Goal: Find specific page/section: Find specific page/section

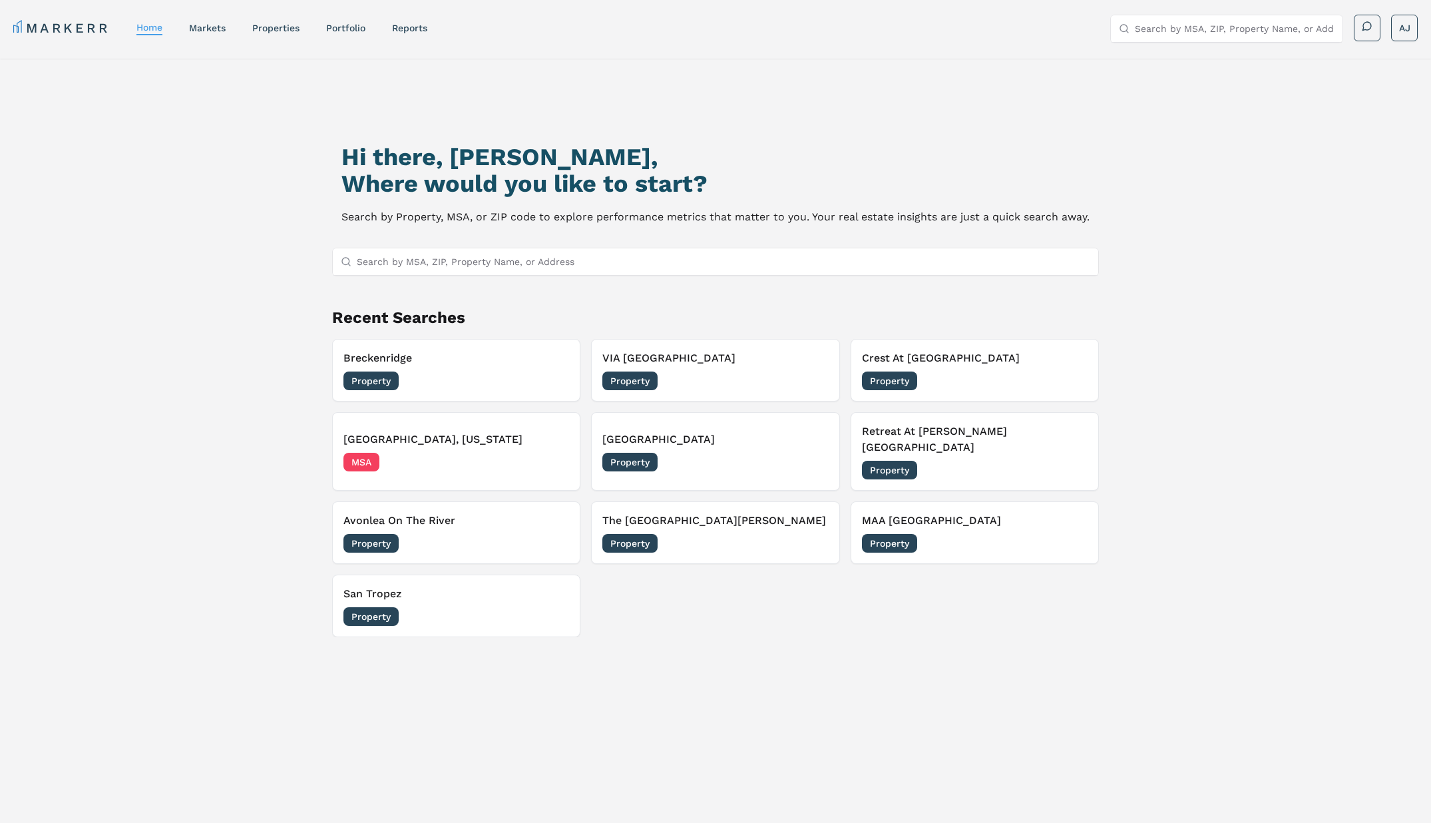
click at [1177, 27] on input "Search by MSA, ZIP, Property Name, or Address" at bounding box center [1235, 28] width 200 height 27
paste input "Lower [PERSON_NAME] Lofts"
type input "Lower [PERSON_NAME] Lofts"
click at [1173, 79] on div "Lower [PERSON_NAME] Lofts" at bounding box center [1188, 76] width 134 height 13
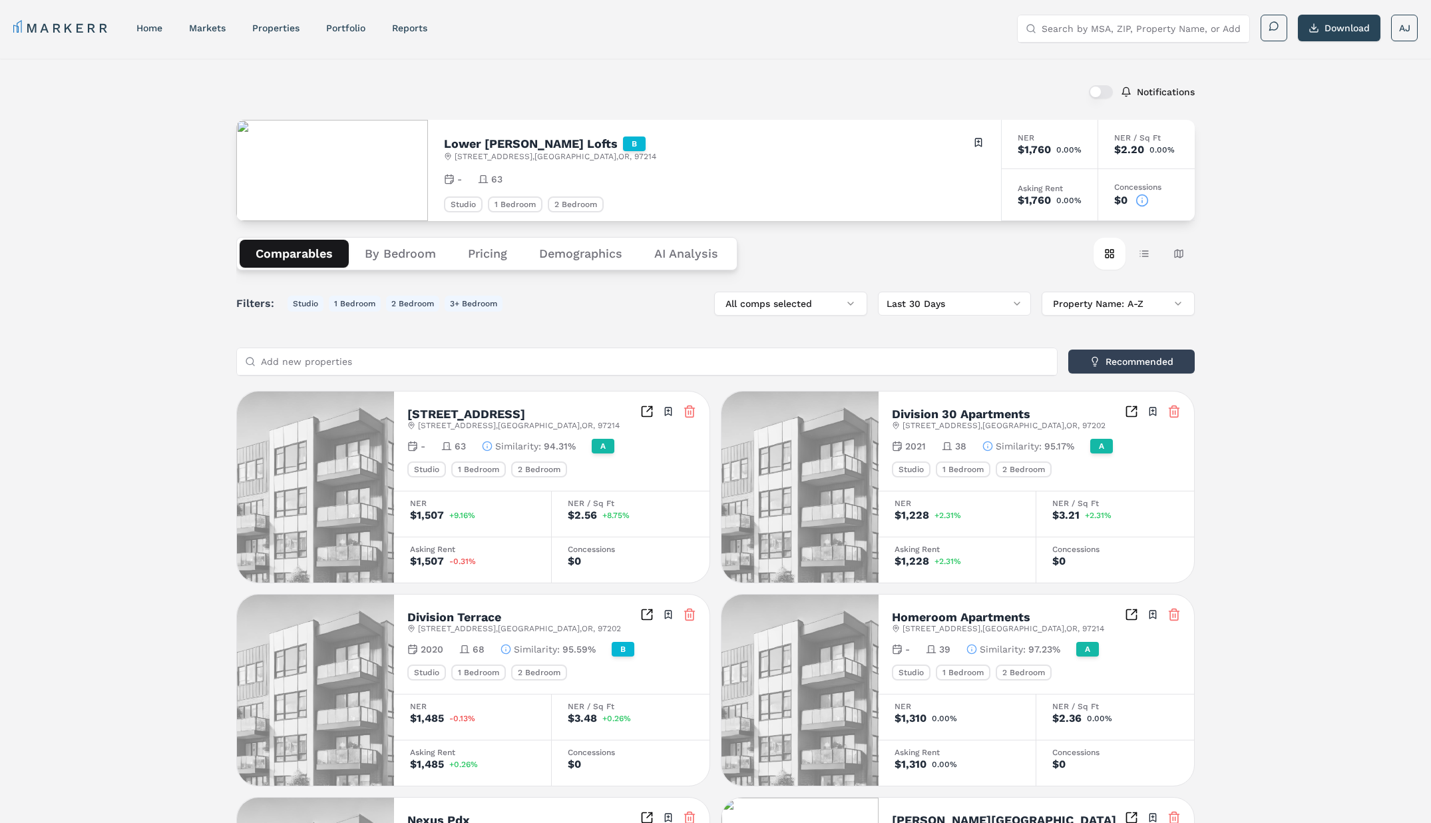
click at [1324, 319] on div "Notifications [GEOGRAPHIC_DATA][PERSON_NAME] Lofts B [STREET_ADDRESS] Toggle po…" at bounding box center [715, 742] width 1431 height 1366
click at [492, 177] on span "63" at bounding box center [496, 178] width 11 height 13
click at [1101, 29] on input "Search by MSA, ZIP, Property Name, or Address" at bounding box center [1142, 28] width 200 height 27
paste input "The Berkshires At [GEOGRAPHIC_DATA]"
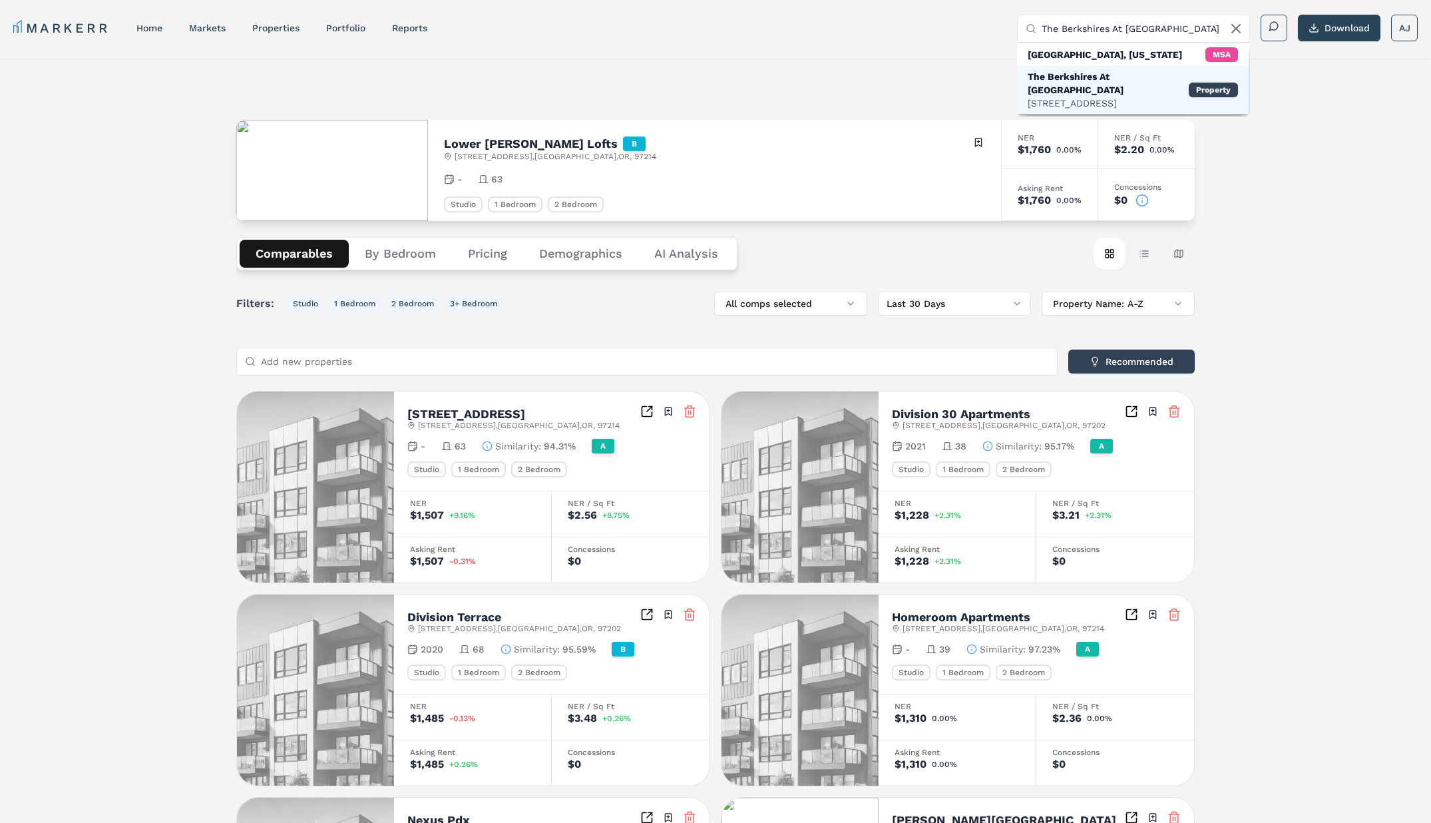
type input "The Berkshires At [GEOGRAPHIC_DATA]"
click at [1085, 80] on div "The Berkshires At [GEOGRAPHIC_DATA]" at bounding box center [1108, 83] width 161 height 27
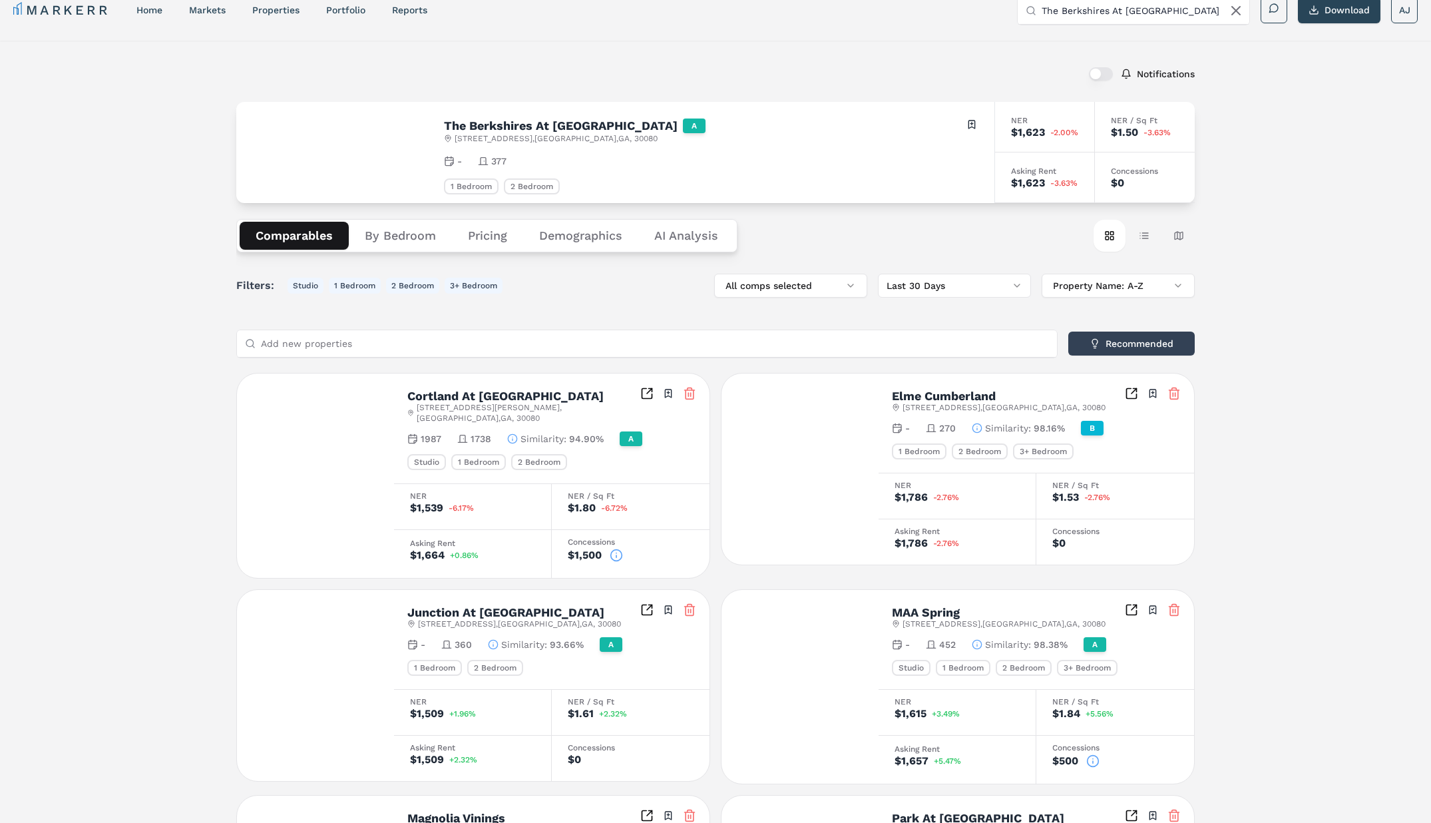
scroll to position [31, 0]
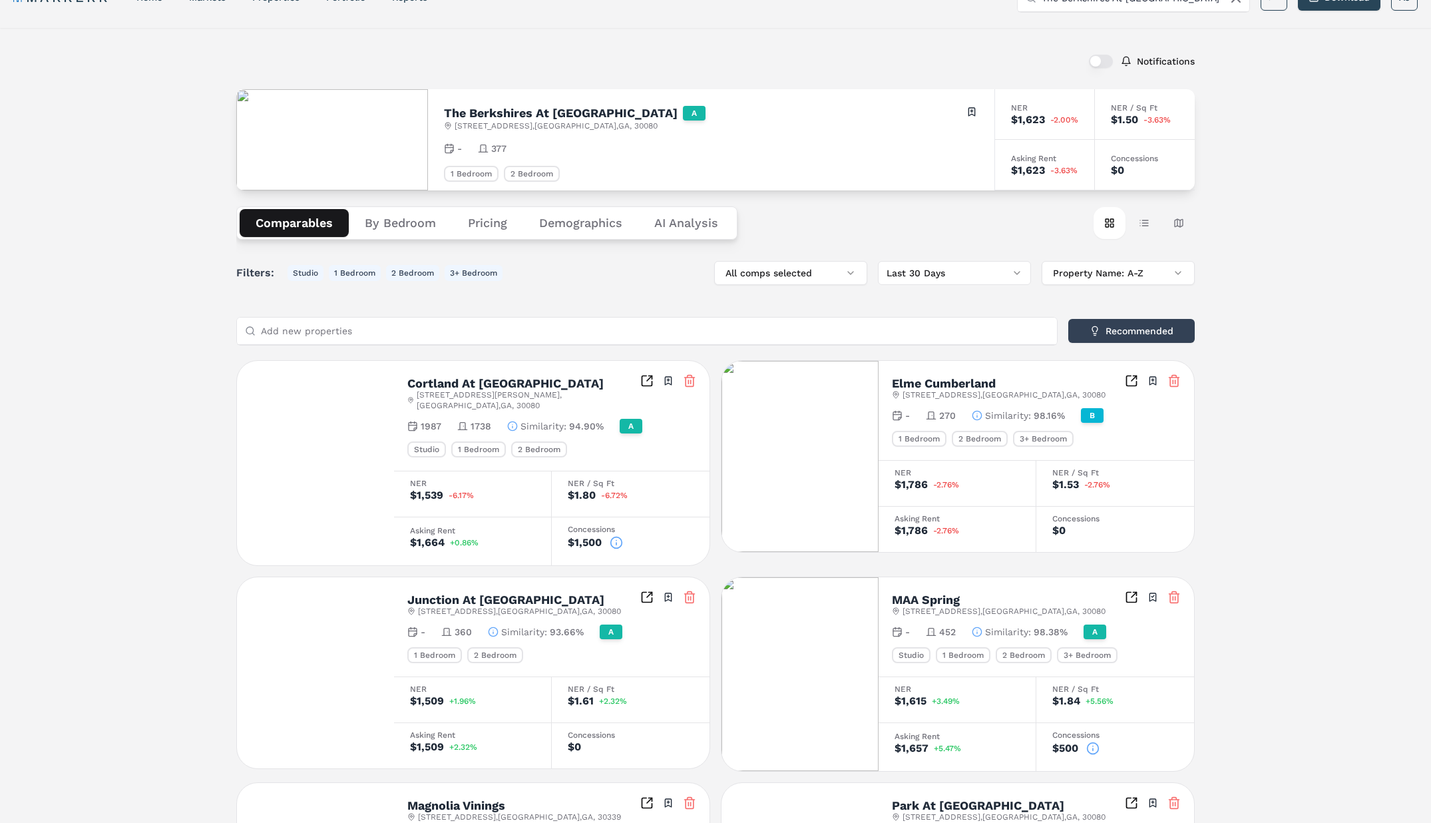
click at [499, 146] on span "377" at bounding box center [498, 148] width 15 height 13
click at [504, 114] on h2 "The Berkshires At [GEOGRAPHIC_DATA]" at bounding box center [561, 113] width 234 height 12
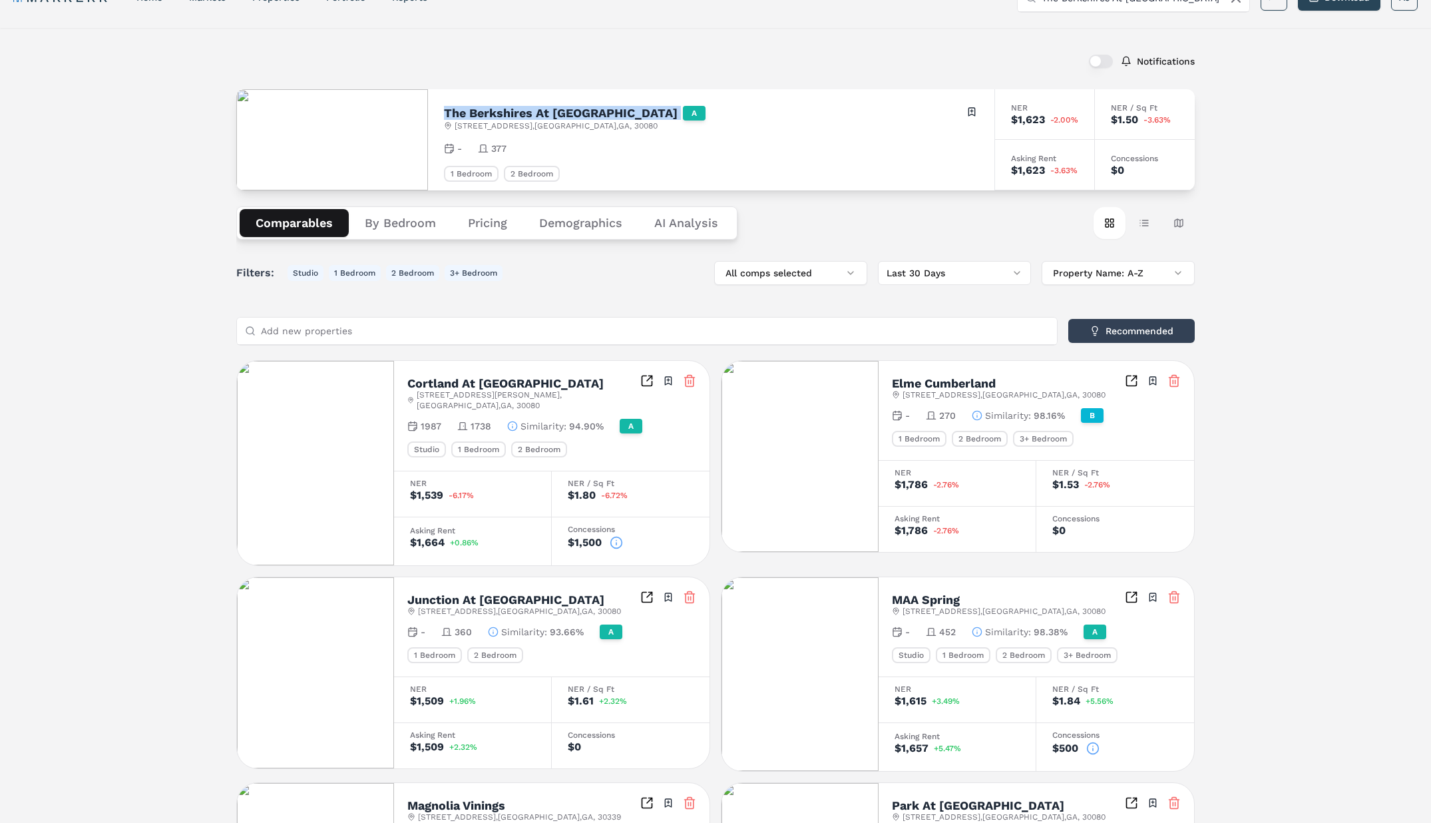
click at [504, 114] on h2 "The Berkshires At [GEOGRAPHIC_DATA]" at bounding box center [561, 113] width 234 height 12
click at [595, 140] on div "The Berkshires At [GEOGRAPHIC_DATA] A [STREET_ADDRESS] Toggle portfolio menu - …" at bounding box center [711, 139] width 566 height 101
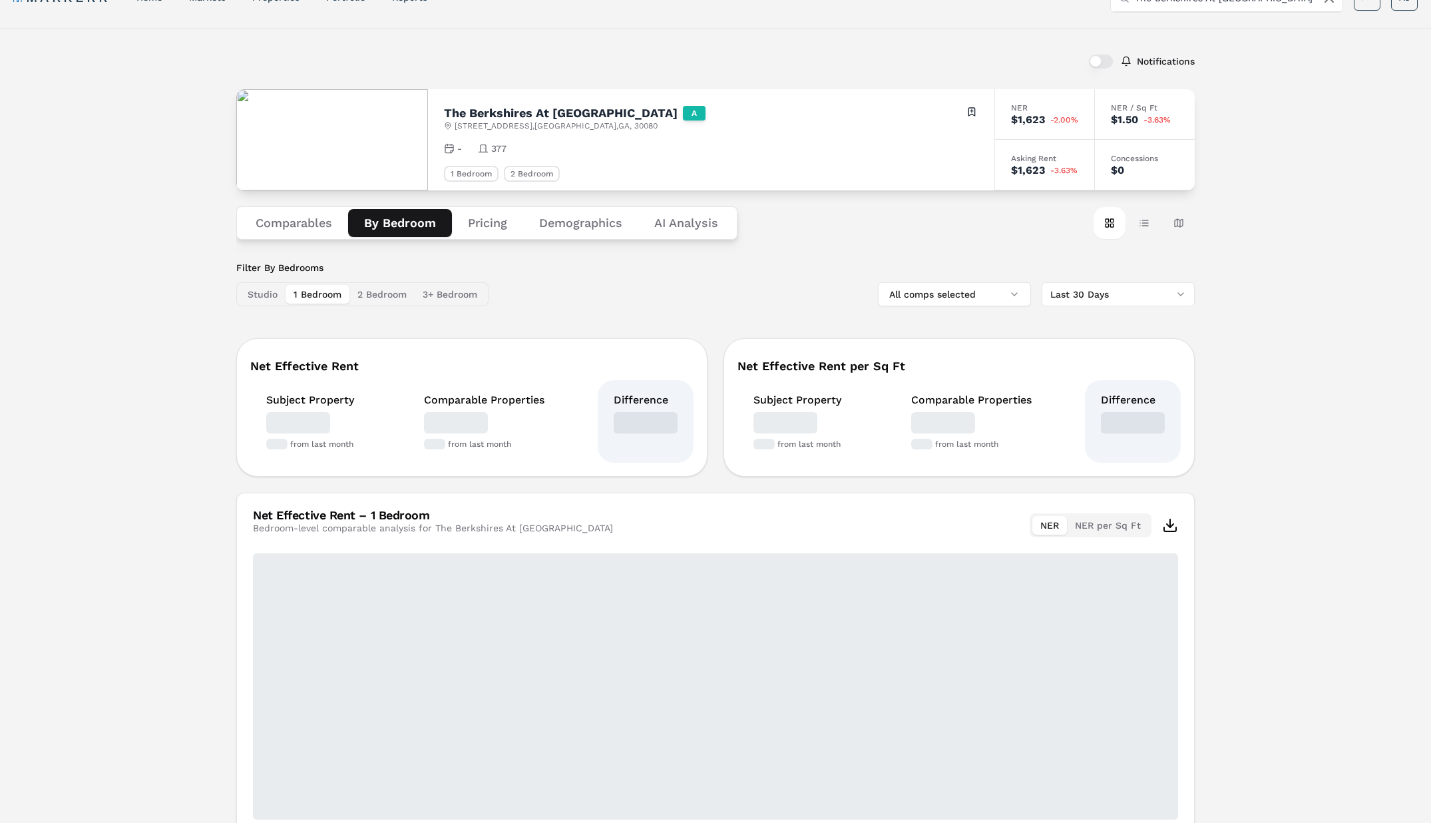
drag, startPoint x: 404, startPoint y: 228, endPoint x: 407, endPoint y: 235, distance: 7.8
click at [404, 228] on button "By Bedroom" at bounding box center [400, 223] width 104 height 28
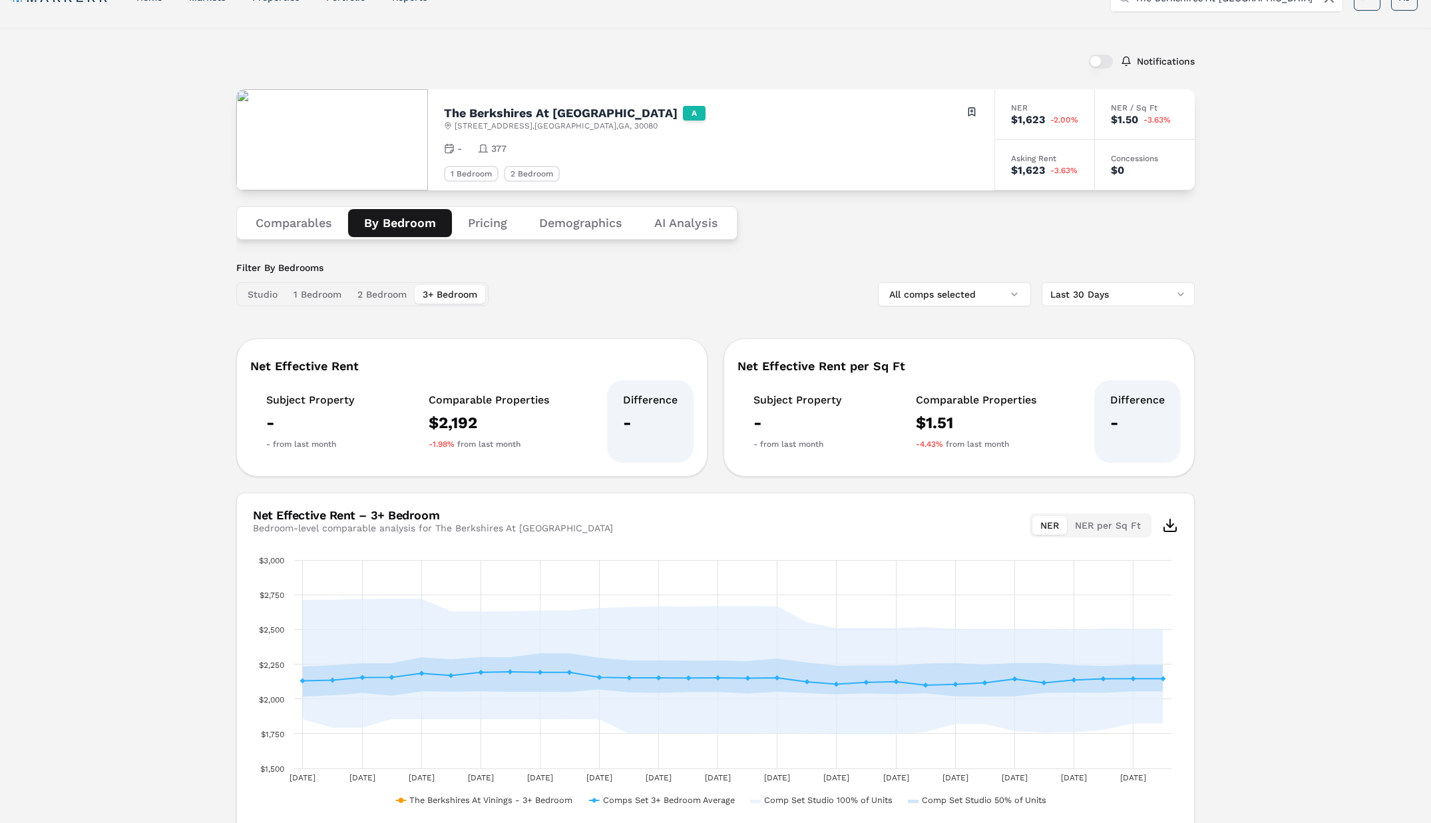
drag, startPoint x: 430, startPoint y: 292, endPoint x: 435, endPoint y: 297, distance: 7.1
click at [430, 292] on button "3+ Bedroom" at bounding box center [450, 294] width 71 height 19
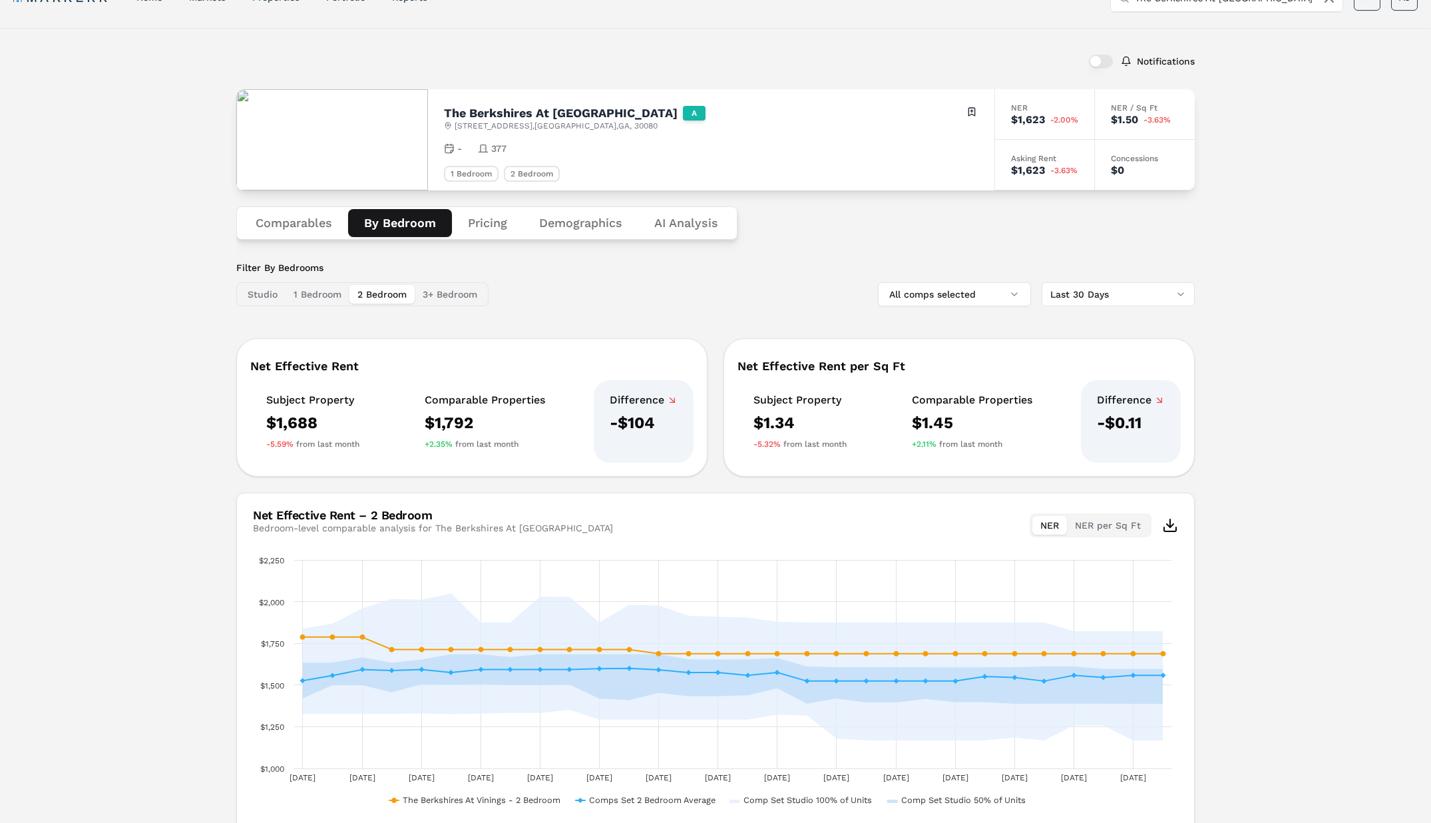
click at [371, 295] on button "2 Bedroom" at bounding box center [381, 294] width 65 height 19
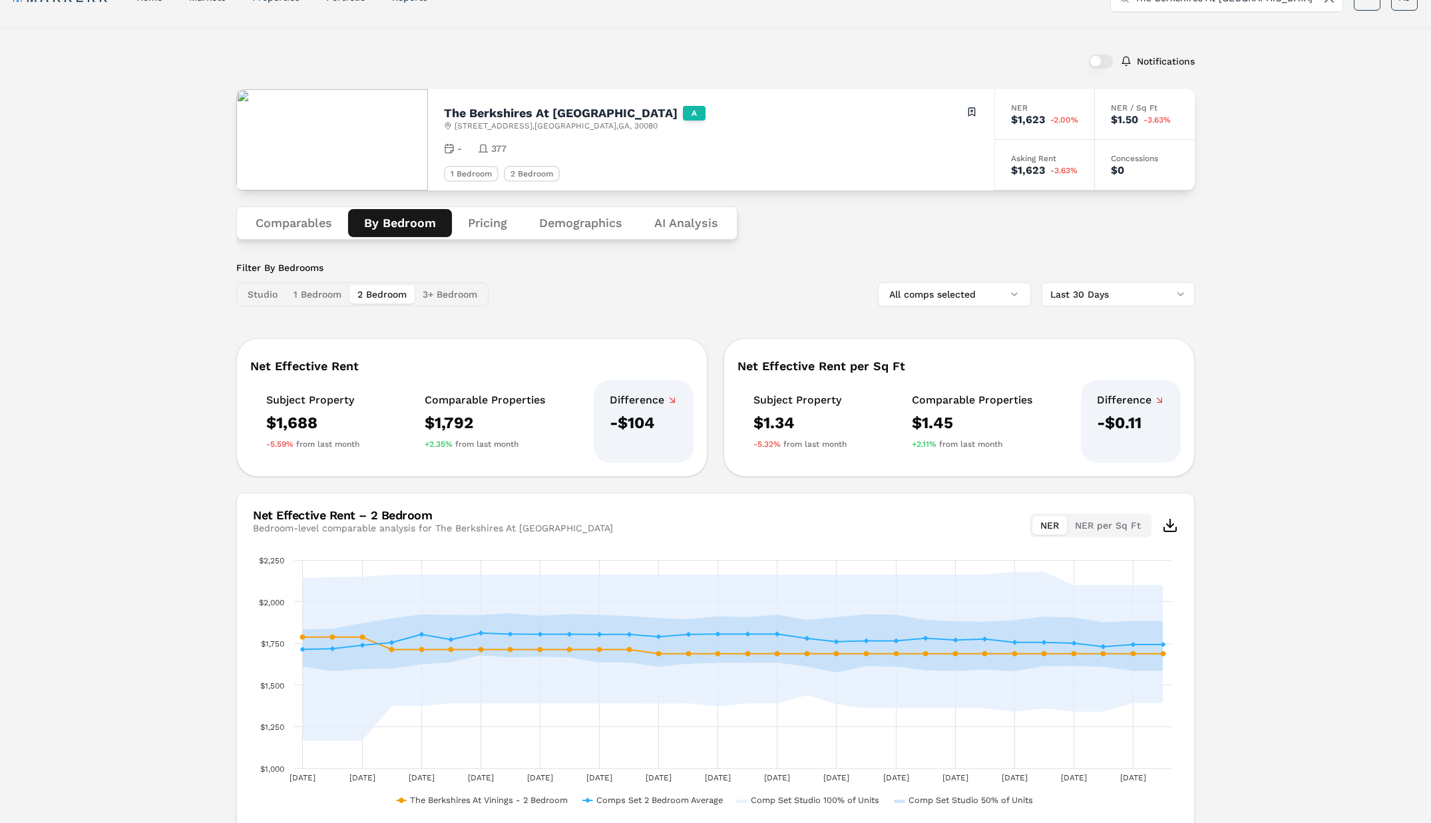
click at [1139, 295] on html "MARKERR home markets properties Portfolio reports Search by MSA, ZIP, Property …" at bounding box center [715, 427] width 1431 height 917
click at [1354, 312] on html "MARKERR home markets properties Portfolio reports Search by MSA, ZIP, Property …" at bounding box center [715, 427] width 1431 height 917
click at [1109, 293] on html "MARKERR home markets properties Portfolio reports Search by MSA, ZIP, Property …" at bounding box center [715, 427] width 1431 height 917
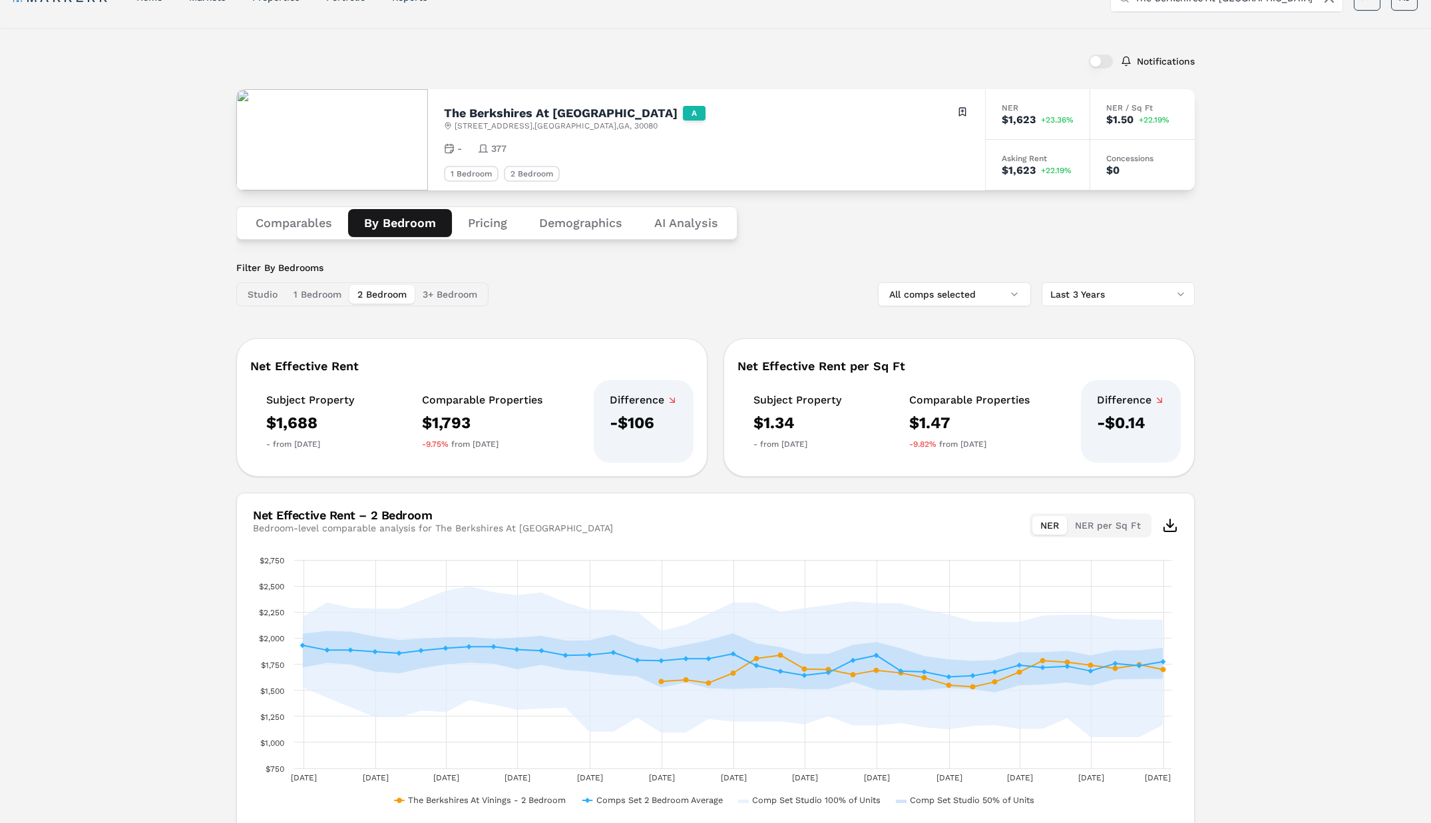
click at [319, 294] on button "1 Bedroom" at bounding box center [318, 294] width 64 height 19
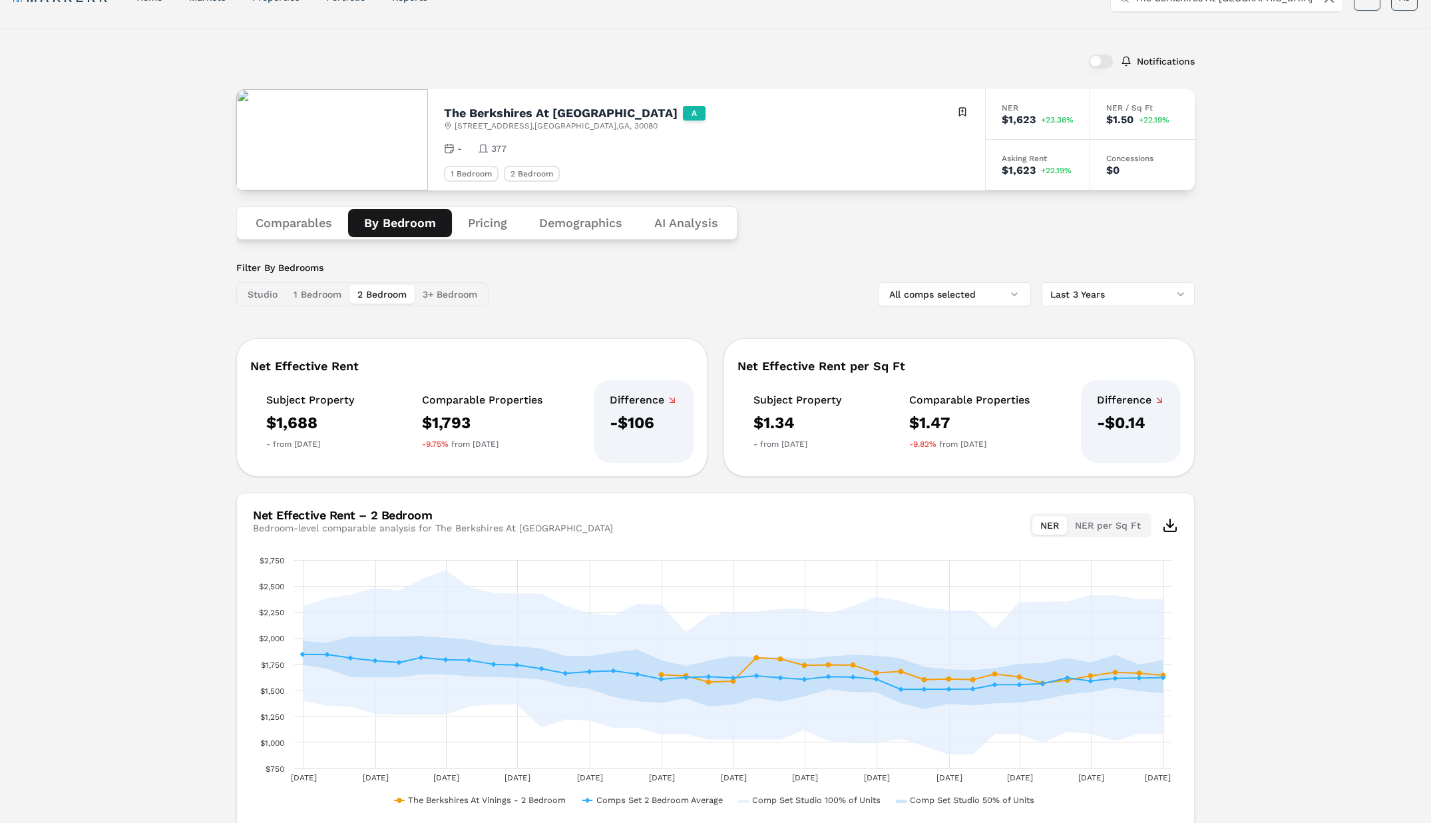
click at [387, 295] on button "2 Bedroom" at bounding box center [381, 294] width 65 height 19
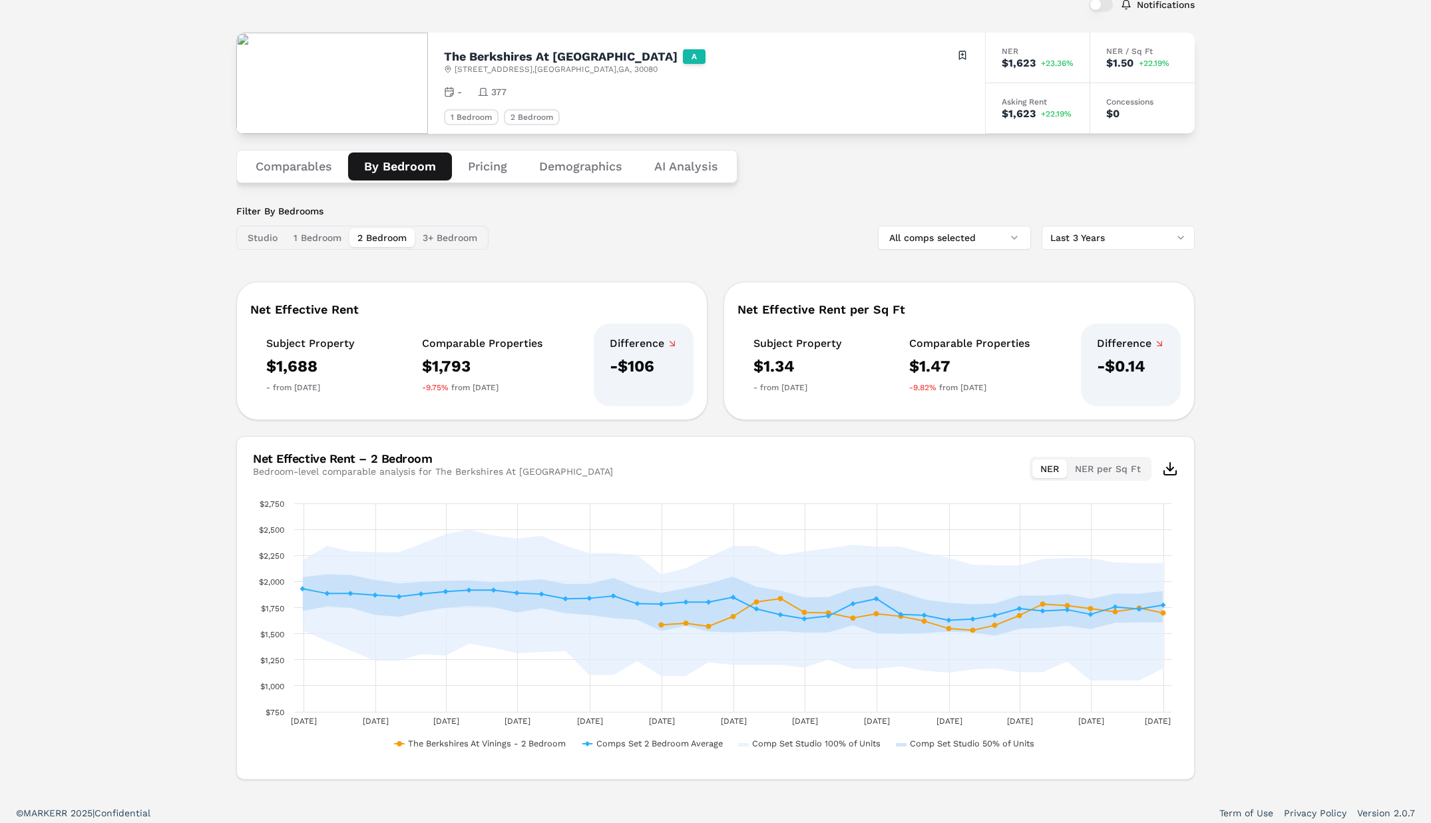
scroll to position [95, 0]
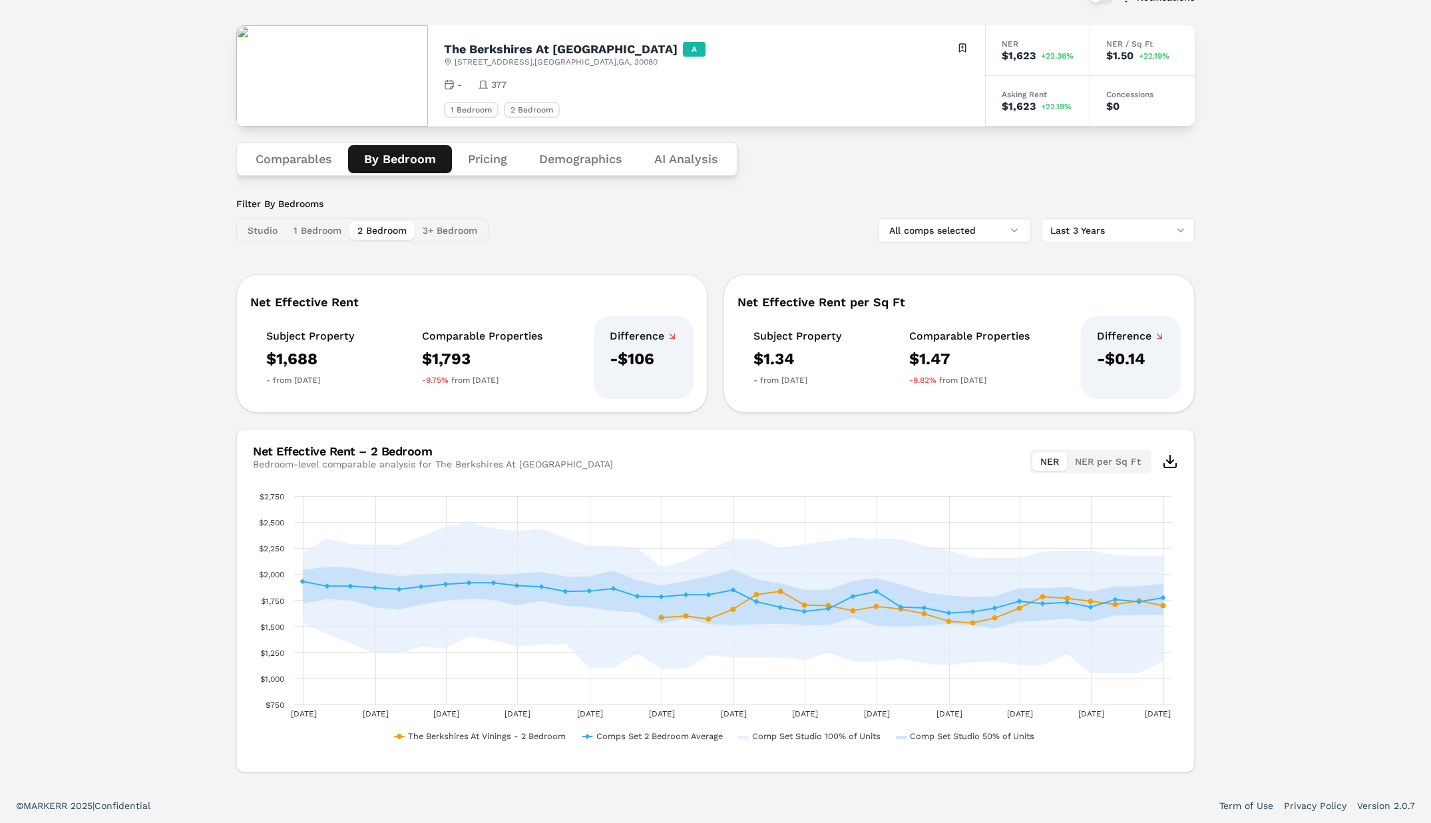
drag, startPoint x: 305, startPoint y: 228, endPoint x: 256, endPoint y: 228, distance: 49.3
click at [299, 228] on button "1 Bedroom" at bounding box center [318, 230] width 64 height 19
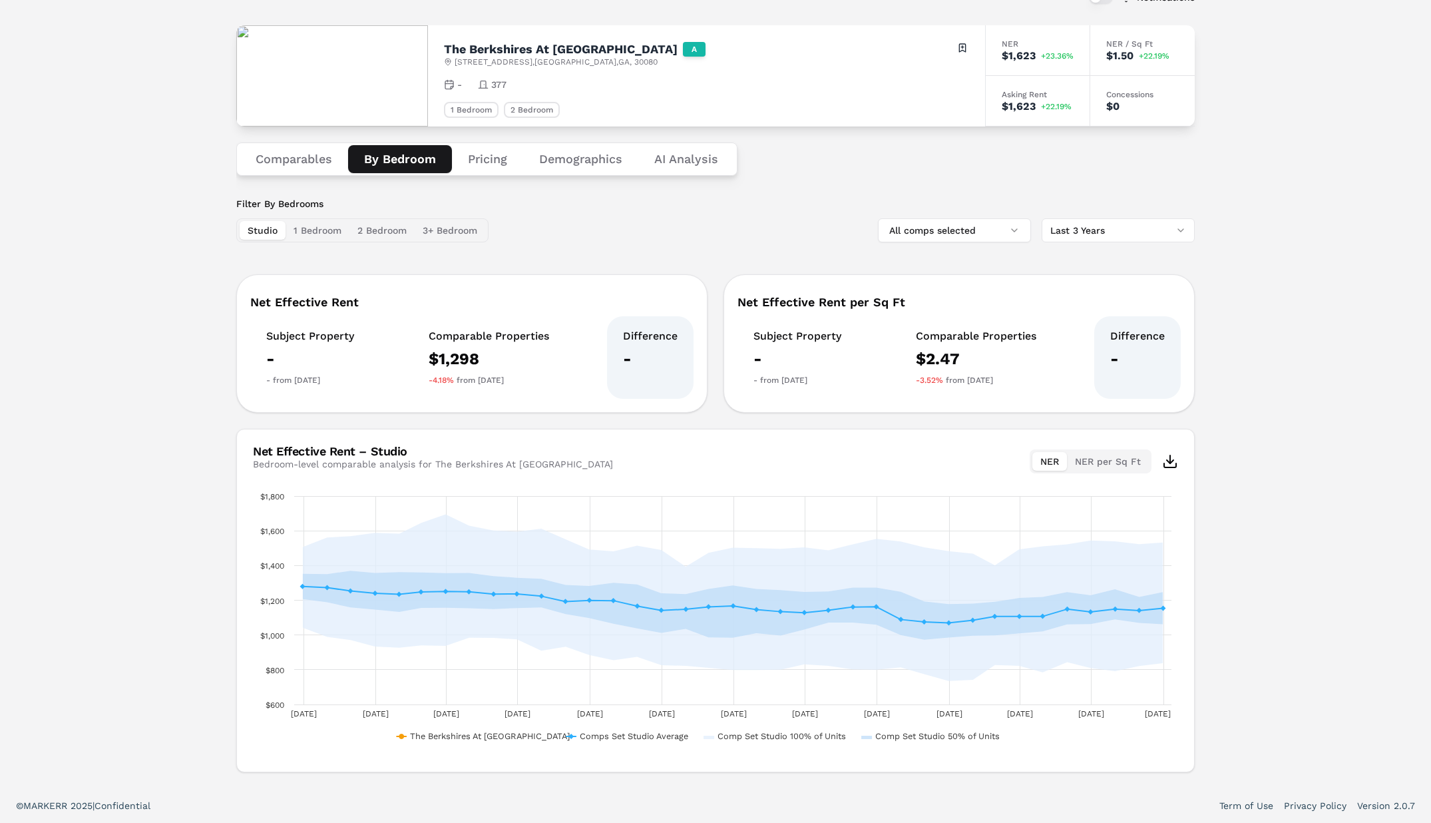
click at [256, 228] on button "Studio" at bounding box center [263, 230] width 46 height 19
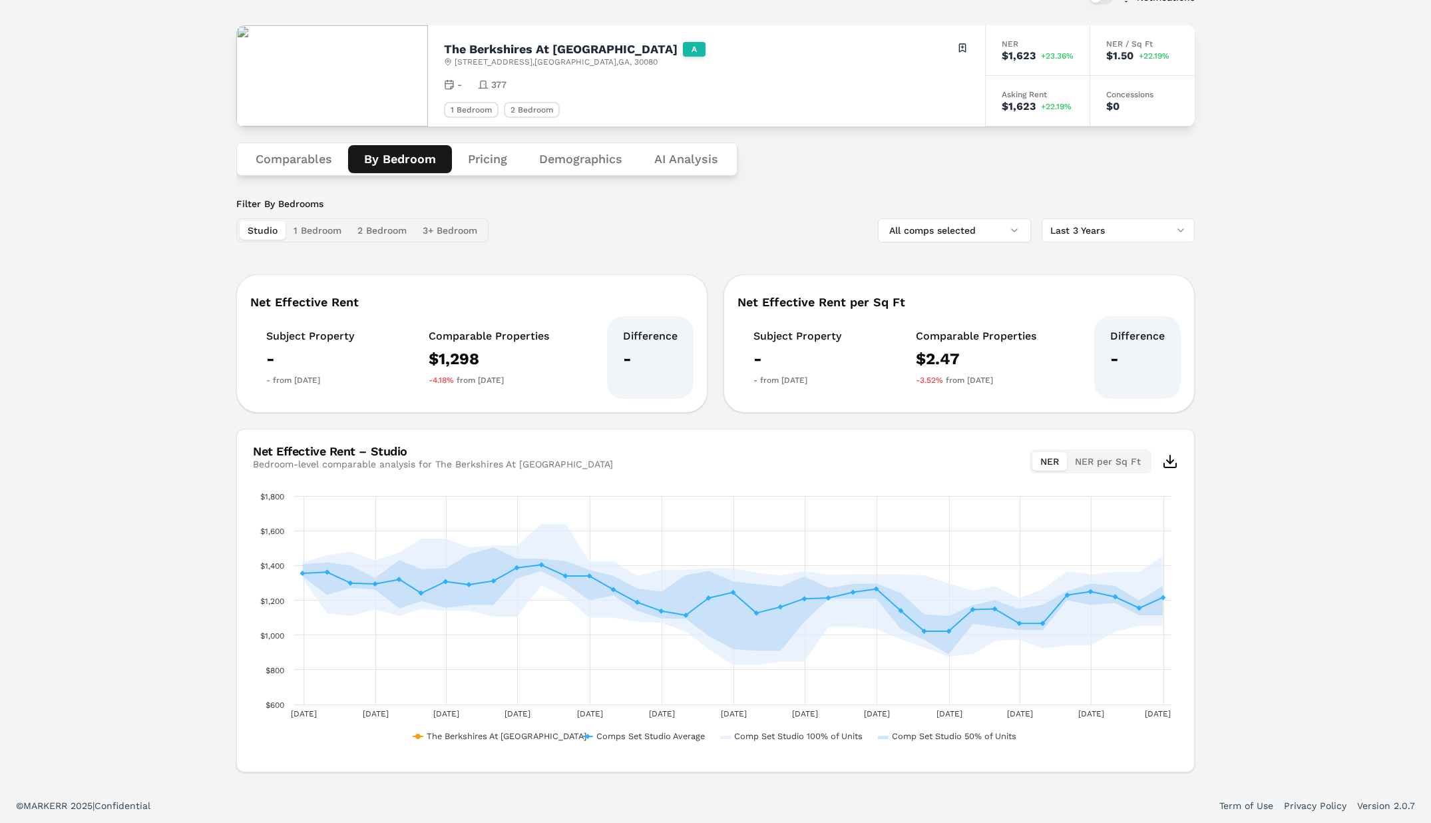
click at [319, 228] on button "1 Bedroom" at bounding box center [318, 230] width 64 height 19
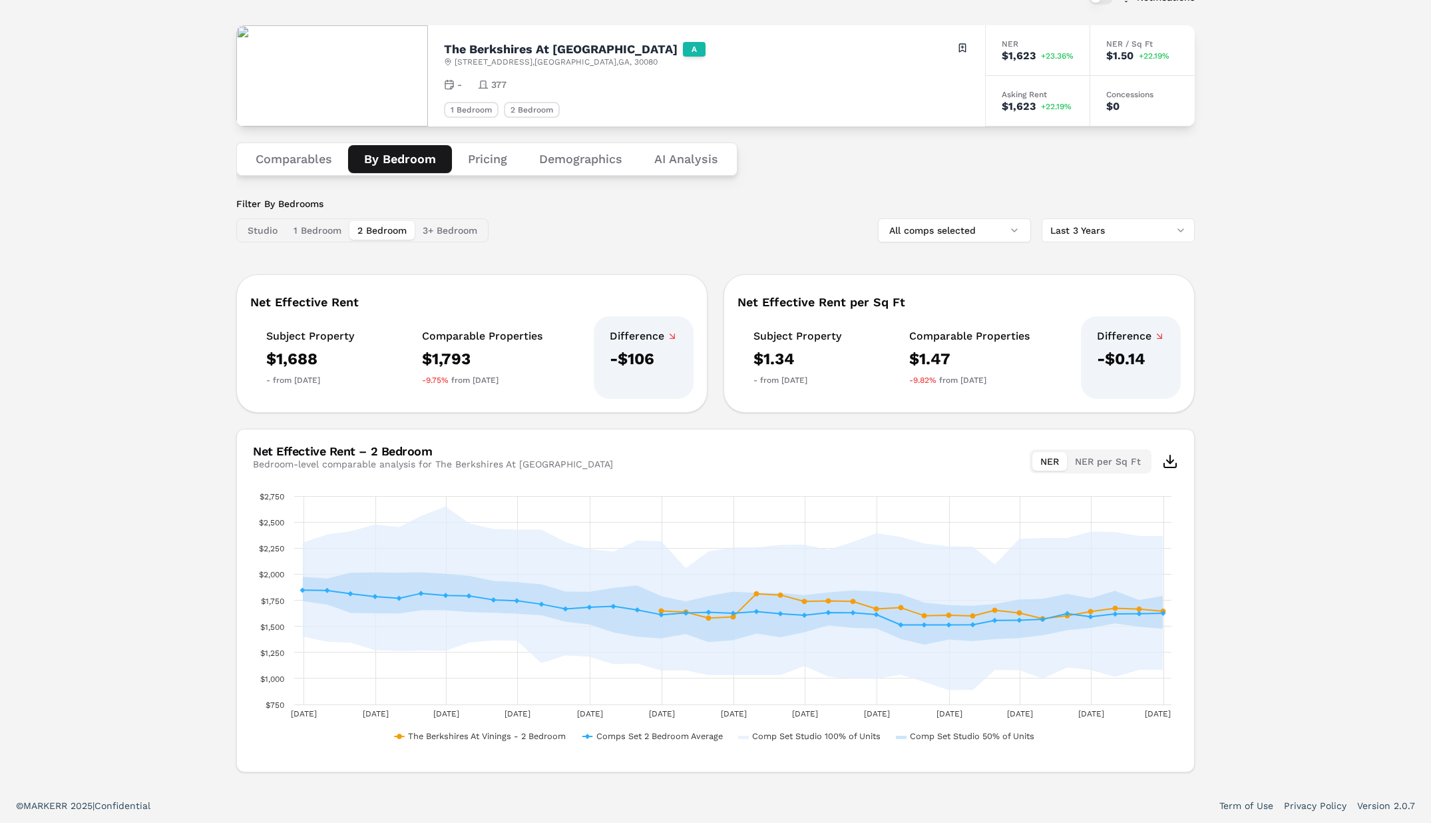
click at [385, 231] on button "2 Bedroom" at bounding box center [381, 230] width 65 height 19
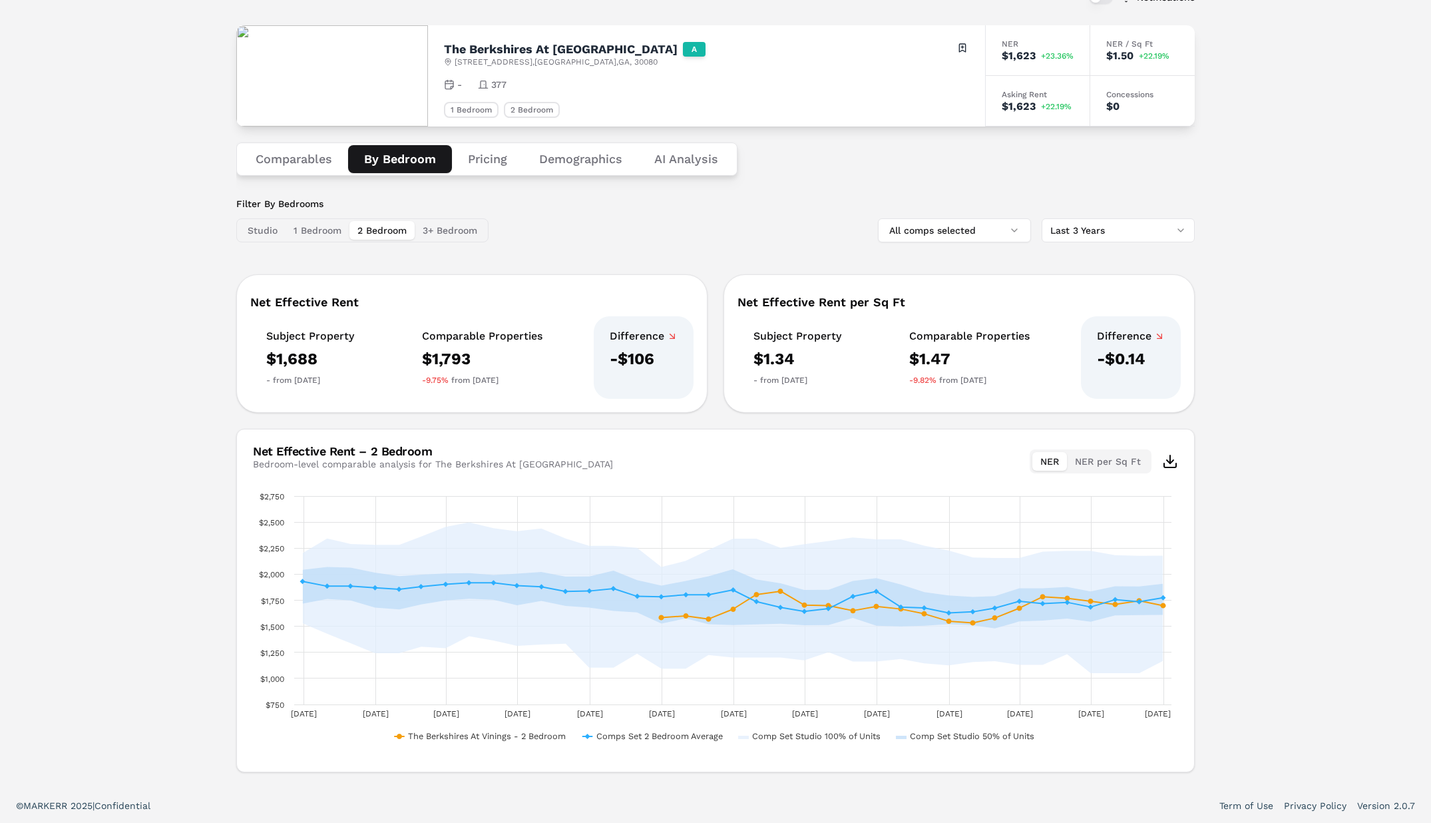
drag, startPoint x: 440, startPoint y: 234, endPoint x: 281, endPoint y: 196, distance: 163.5
click at [435, 234] on button "3+ Bedroom" at bounding box center [450, 230] width 71 height 19
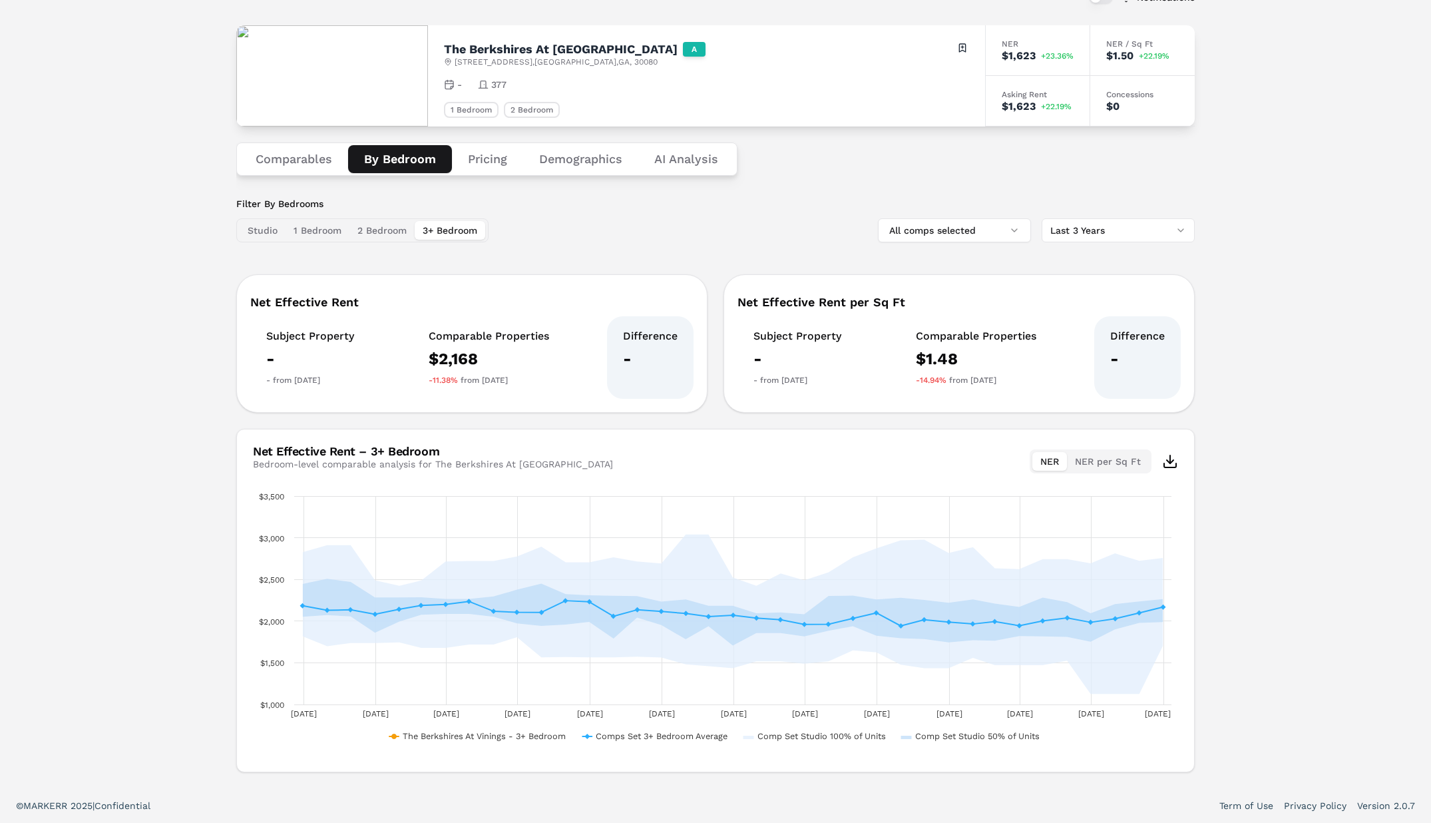
click at [295, 156] on button "Comparables" at bounding box center [294, 159] width 108 height 28
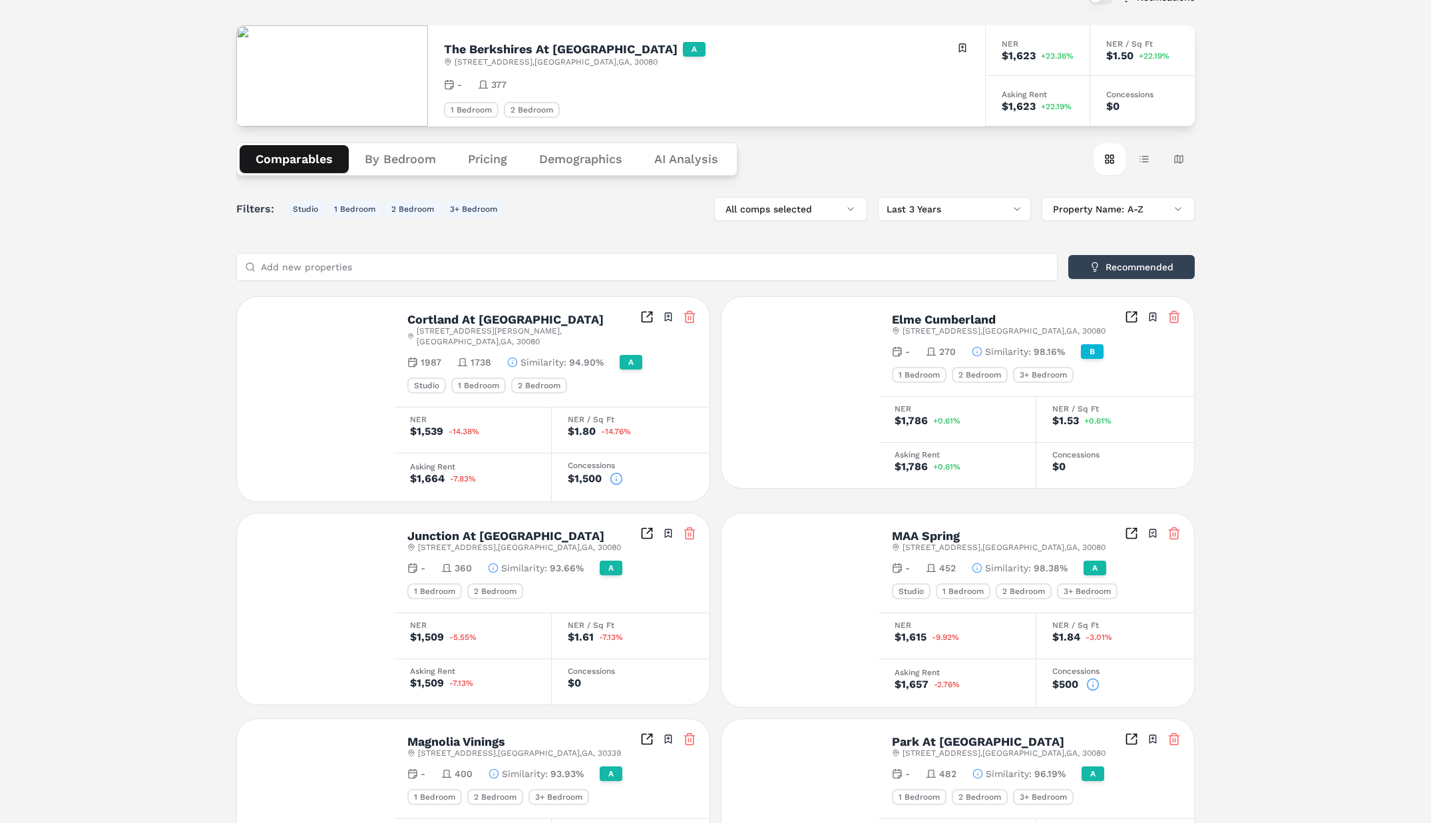
scroll to position [0, 0]
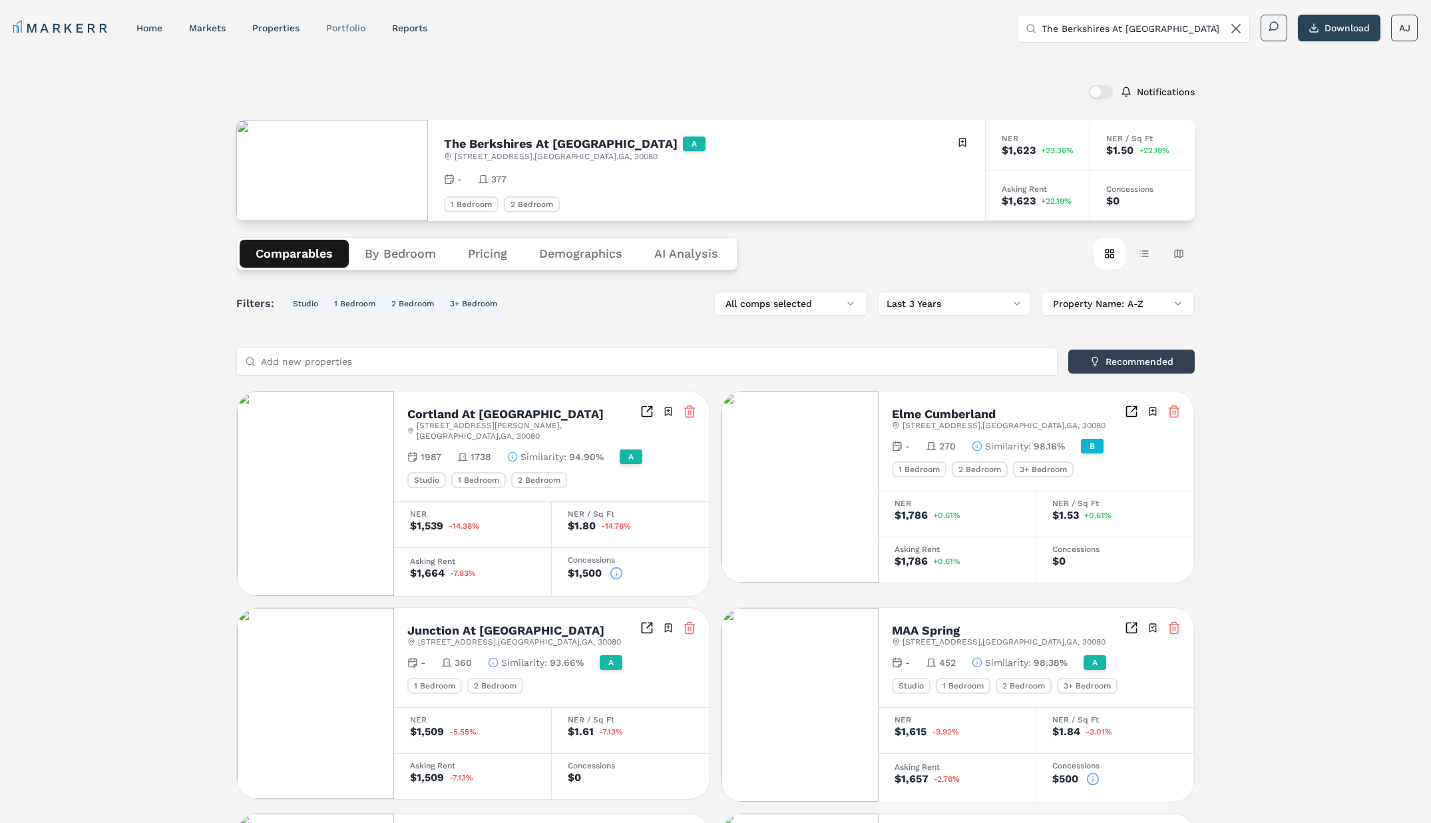
click at [345, 27] on link "Portfolio" at bounding box center [345, 28] width 39 height 11
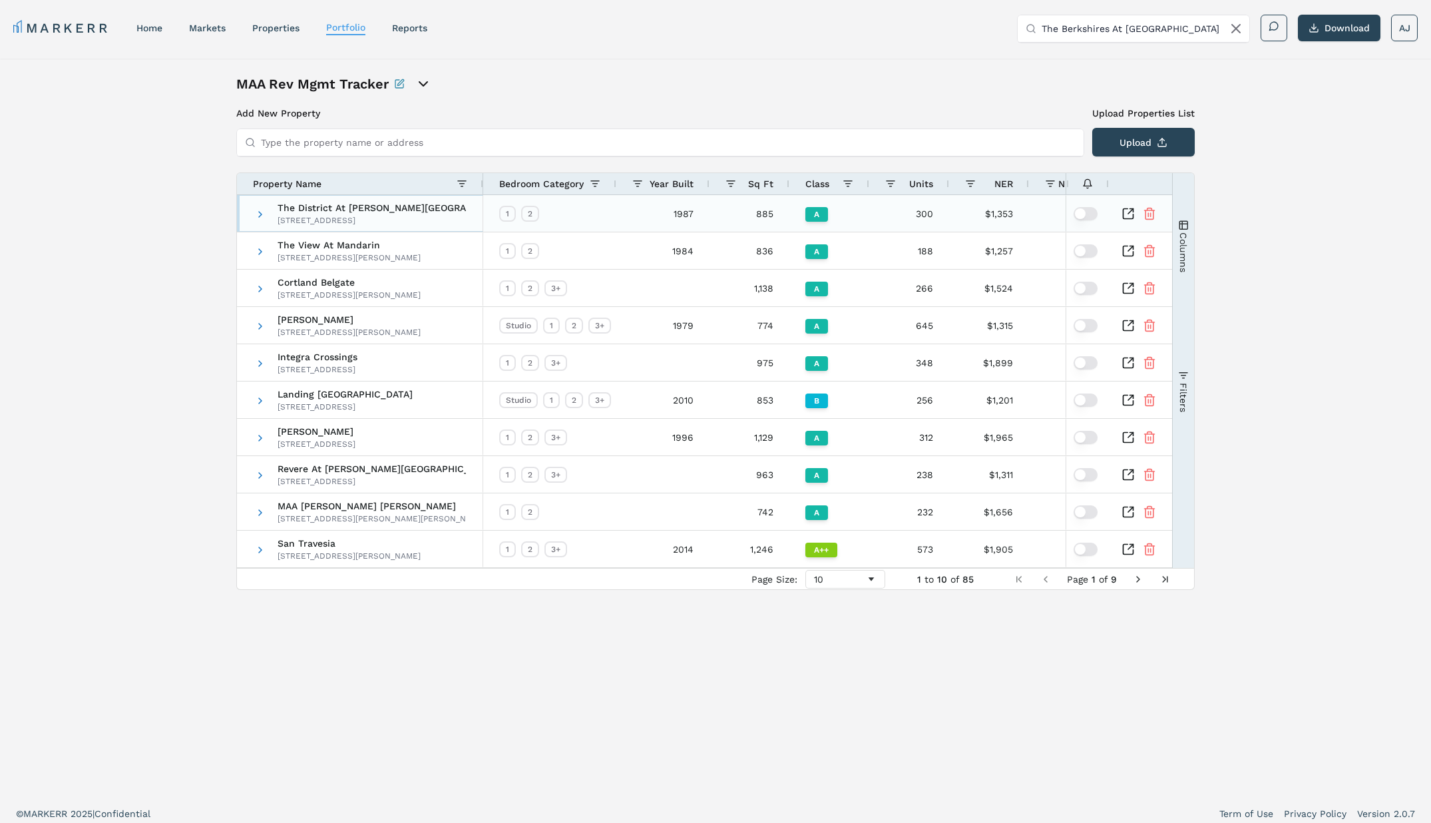
drag, startPoint x: 258, startPoint y: 216, endPoint x: 293, endPoint y: 226, distance: 36.7
click at [258, 216] on span at bounding box center [260, 214] width 11 height 11
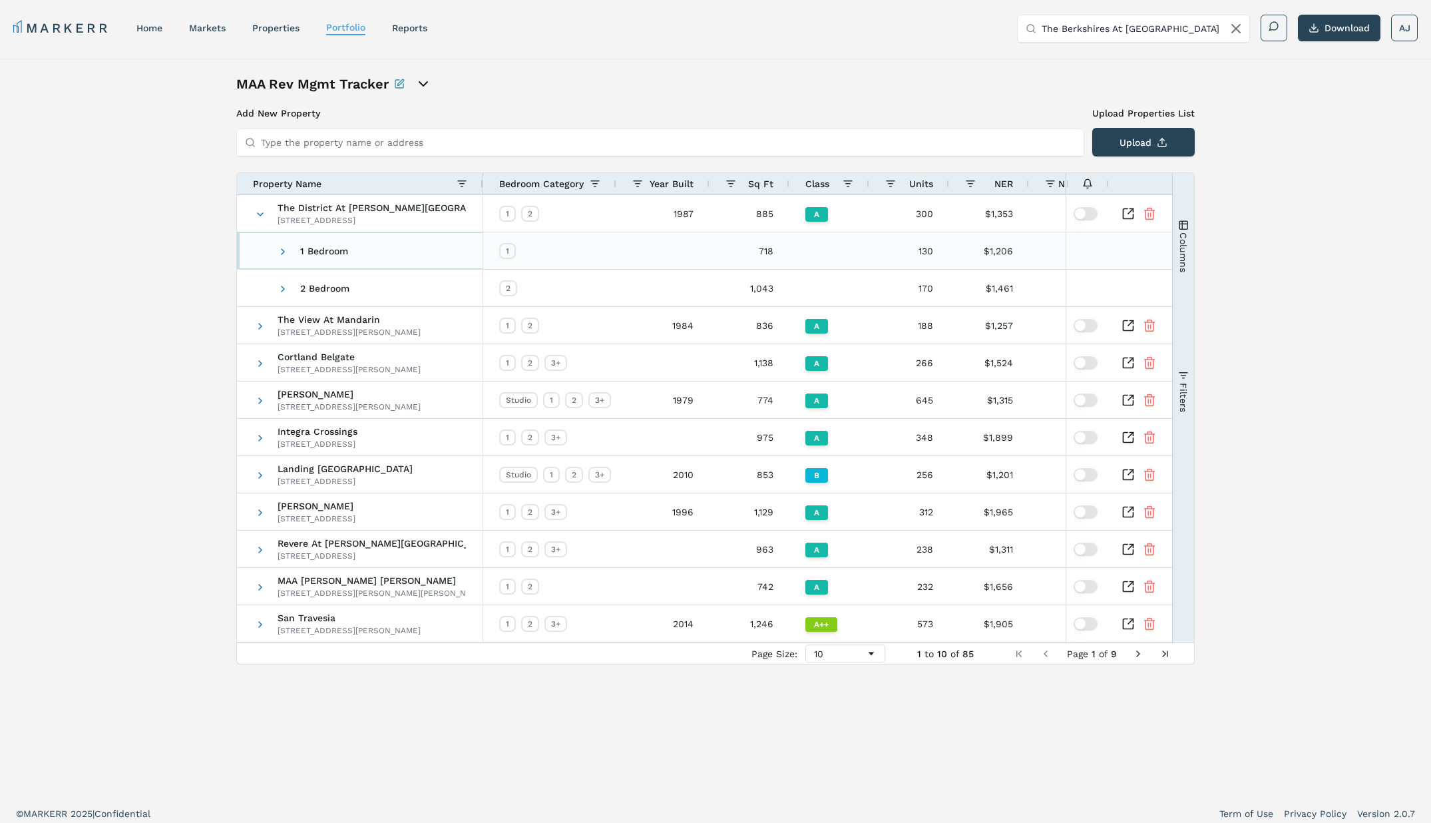
drag, startPoint x: 286, startPoint y: 256, endPoint x: 295, endPoint y: 256, distance: 9.3
click at [286, 256] on span at bounding box center [283, 251] width 11 height 11
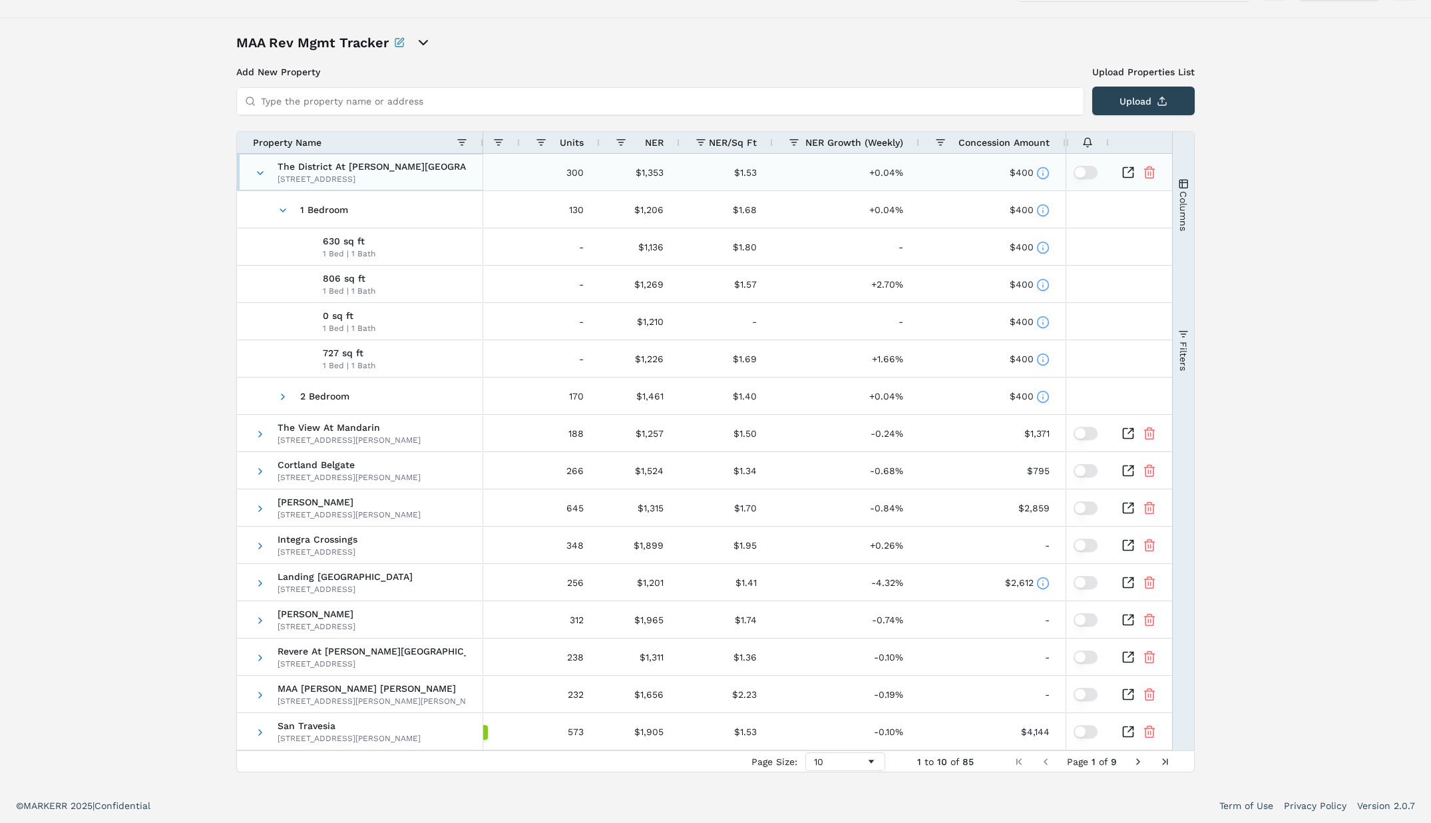
click at [253, 171] on div "The District At [PERSON_NAME][GEOGRAPHIC_DATA] [STREET_ADDRESS]" at bounding box center [360, 172] width 246 height 37
click at [257, 172] on span at bounding box center [260, 173] width 11 height 11
